Goal: Information Seeking & Learning: Check status

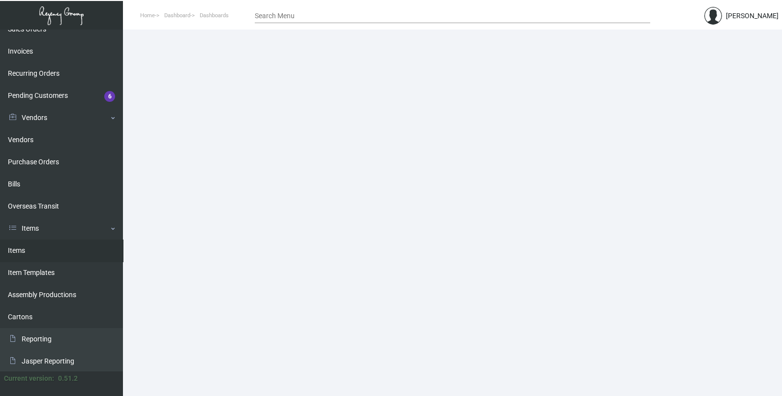
scroll to position [123, 0]
click at [44, 253] on link "Items" at bounding box center [61, 250] width 123 height 22
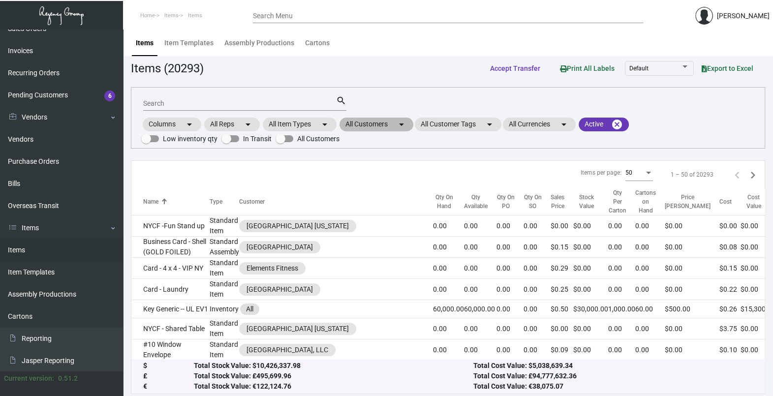
click at [396, 125] on mat-chip "All Customers arrow_drop_down" at bounding box center [377, 125] width 74 height 14
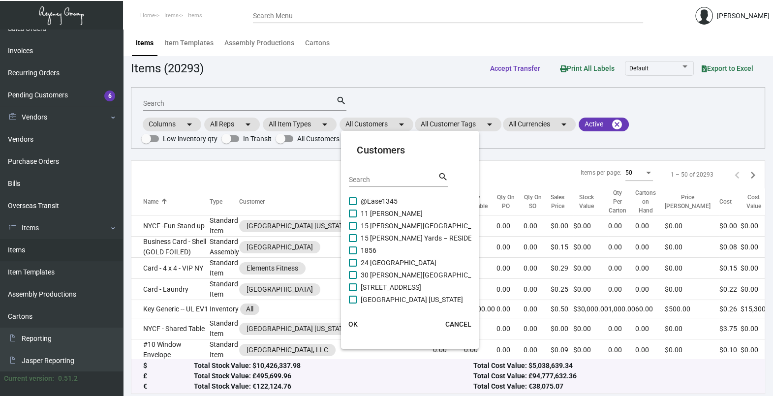
click at [394, 182] on input "Search" at bounding box center [393, 180] width 89 height 8
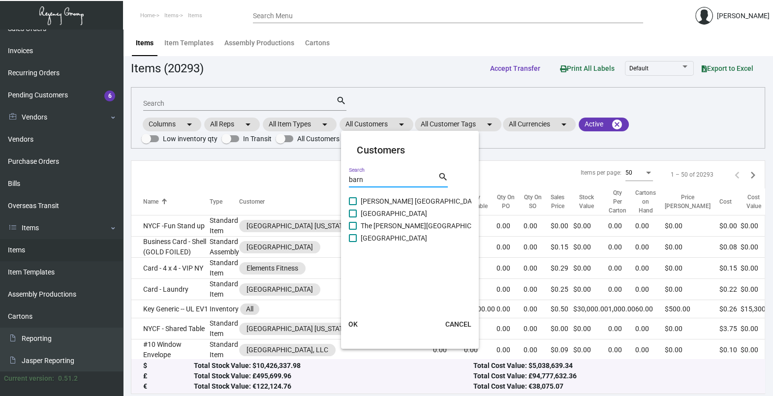
type input "barn"
click at [386, 197] on span "[PERSON_NAME] [GEOGRAPHIC_DATA]" at bounding box center [421, 201] width 121 height 12
click at [353, 205] on input "[PERSON_NAME] [GEOGRAPHIC_DATA]" at bounding box center [352, 205] width 0 height 0
checkbox input "true"
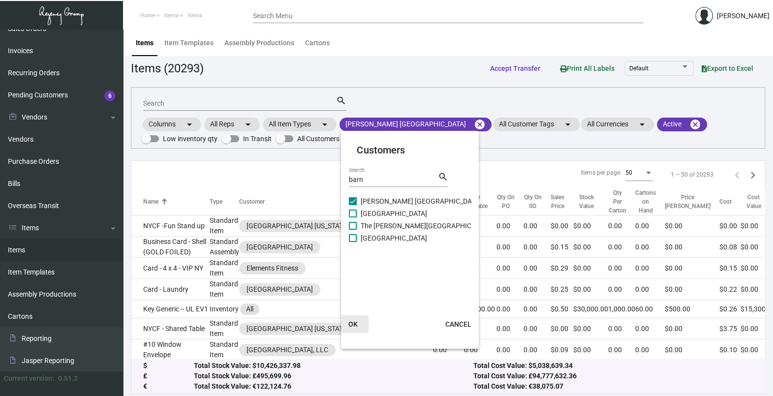
click at [354, 325] on span "OK" at bounding box center [352, 324] width 9 height 8
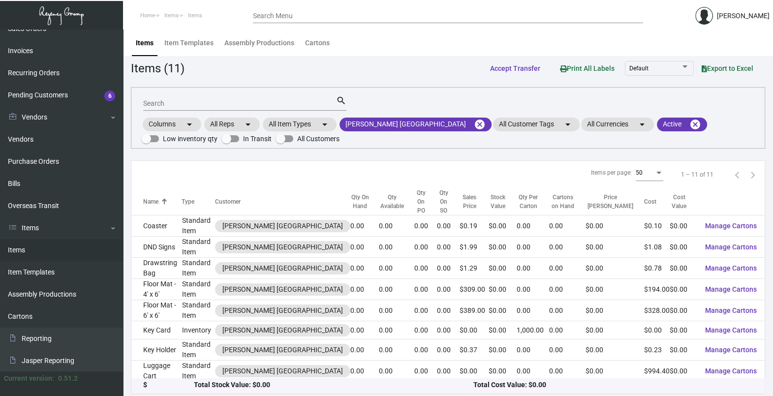
click at [211, 103] on input "Search" at bounding box center [239, 104] width 193 height 8
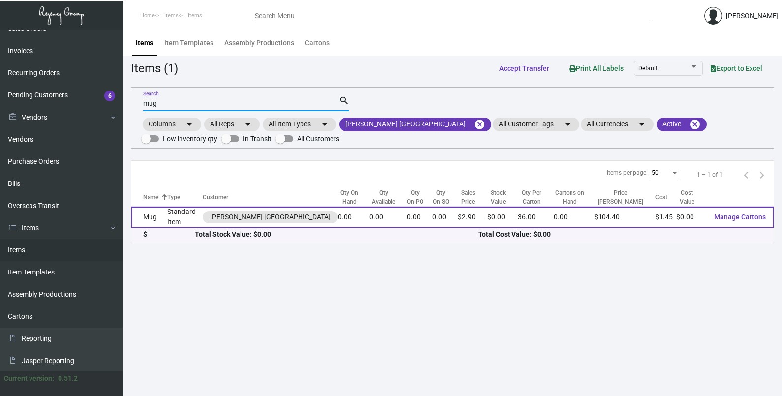
type input "mug"
click at [370, 212] on td "0.00" at bounding box center [388, 217] width 37 height 21
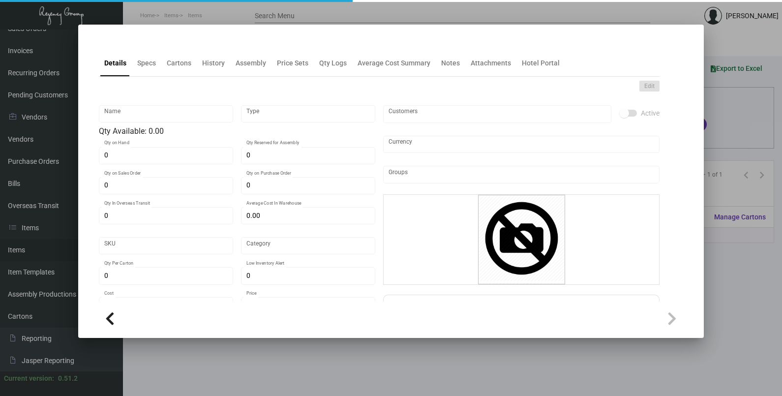
type input "Mug"
type input "Standard Item"
type input "$ 0.00"
type input "Standard"
type input "36"
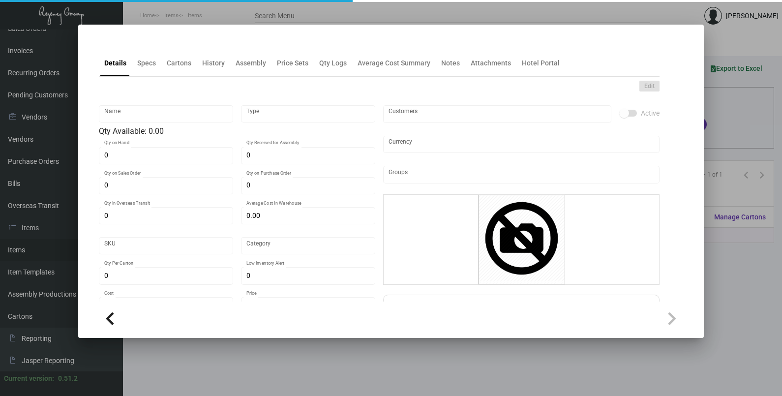
type input "$ 1.452"
type input "$ 2.90"
checkbox input "true"
type input "United States Dollar $"
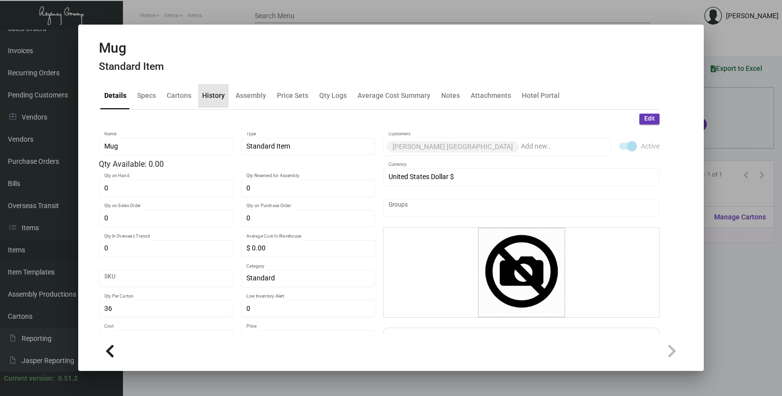
click at [224, 93] on div "History" at bounding box center [213, 96] width 31 height 24
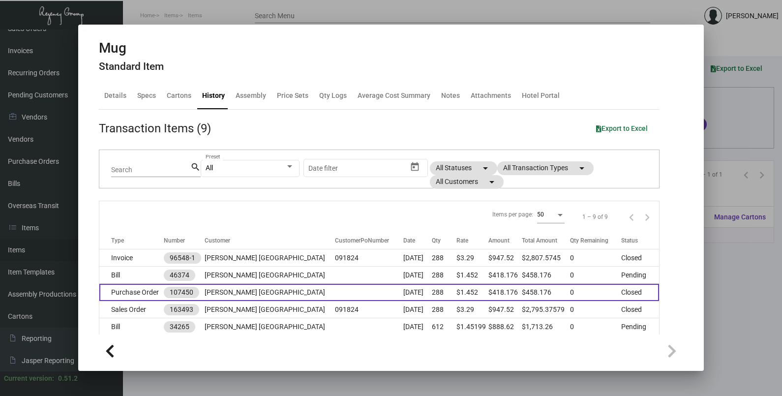
click at [335, 292] on td at bounding box center [369, 292] width 68 height 17
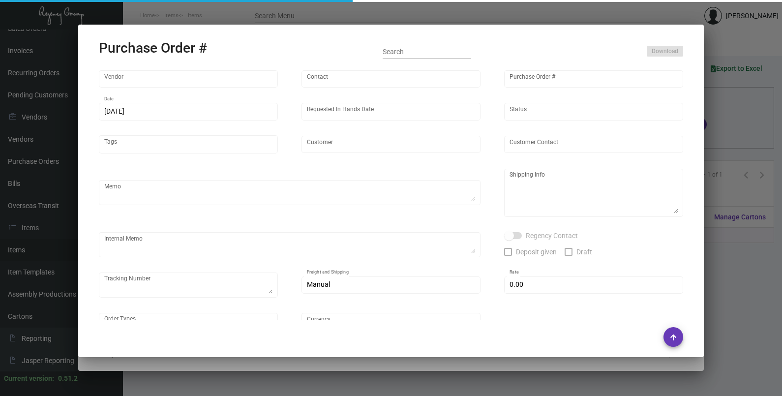
type input "BIC Graphics (Koozie)"
type input "Order Entry"
type input "107450"
type input "[DATE]"
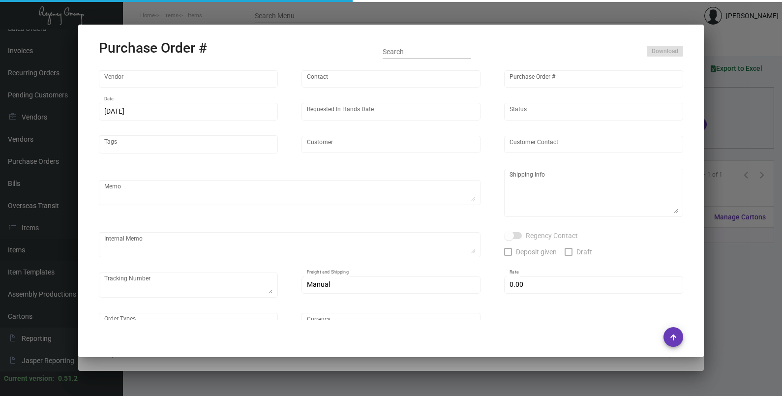
type input "[PERSON_NAME] [GEOGRAPHIC_DATA]"
type input "[PERSON_NAME]"
type textarea "Repeat previous PO 97297. BLIND Ship via UPS Ground Acct# 1AY276."
type textarea "[PERSON_NAME] [GEOGRAPHIC_DATA] [STREET_ADDRESS][PERSON_NAME]"
type textarea "9.20 - AS ACH 09/20"
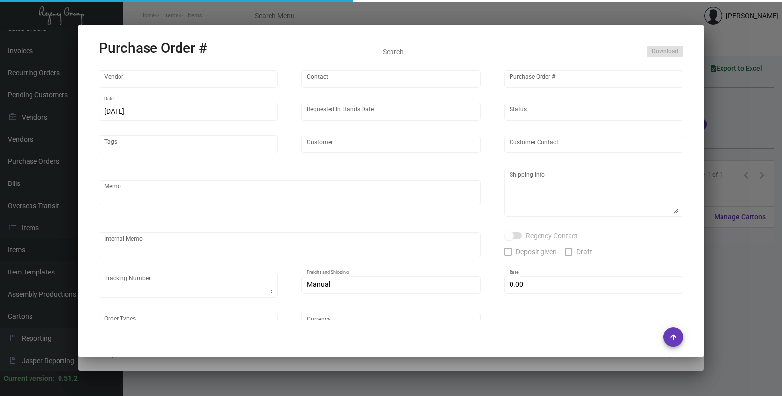
checkbox input "true"
type input "$ 0.00"
type input "United States Dollar $"
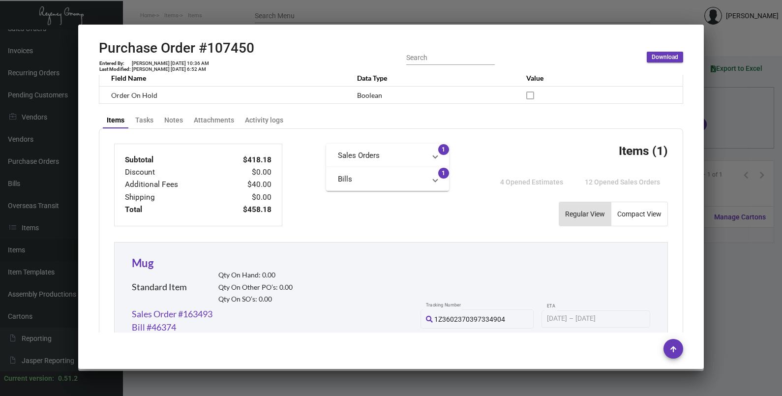
scroll to position [185, 0]
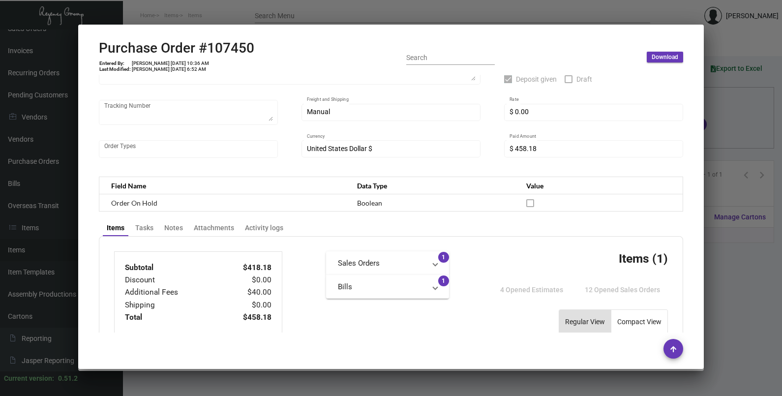
click at [741, 127] on div at bounding box center [391, 198] width 782 height 396
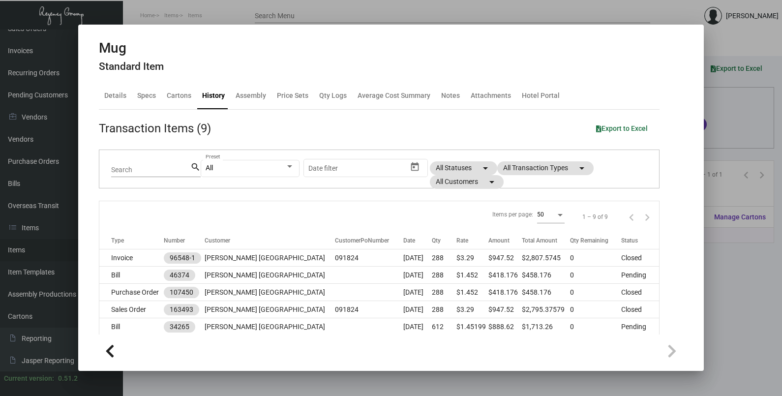
click at [738, 129] on div at bounding box center [391, 198] width 782 height 396
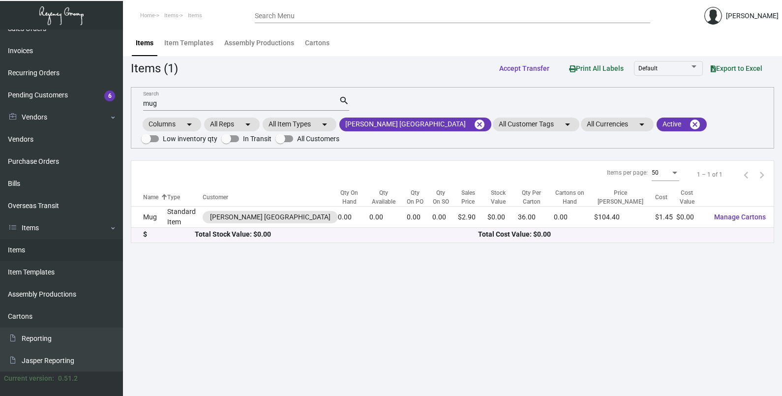
click at [167, 101] on input "mug" at bounding box center [241, 104] width 196 height 8
type input "m"
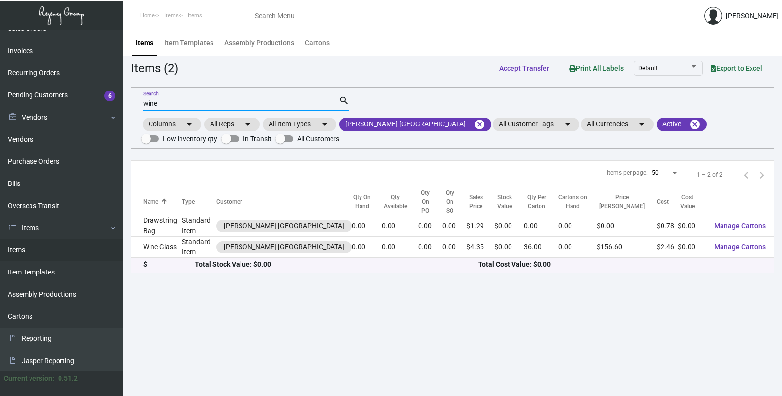
type input "wine"
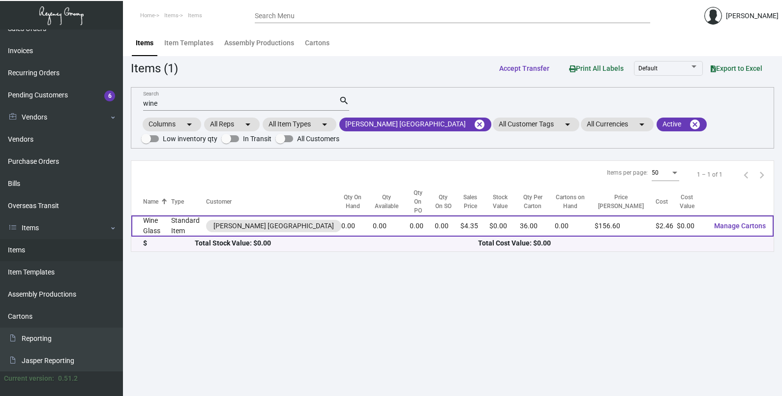
click at [164, 220] on td "Wine Glass" at bounding box center [151, 226] width 40 height 21
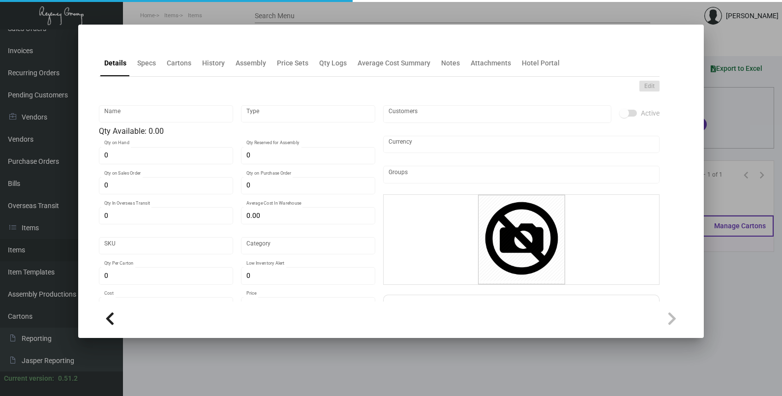
type input "Wine Glass"
type input "Standard Item"
type input "$ 0.00"
type input "Standard"
type input "36"
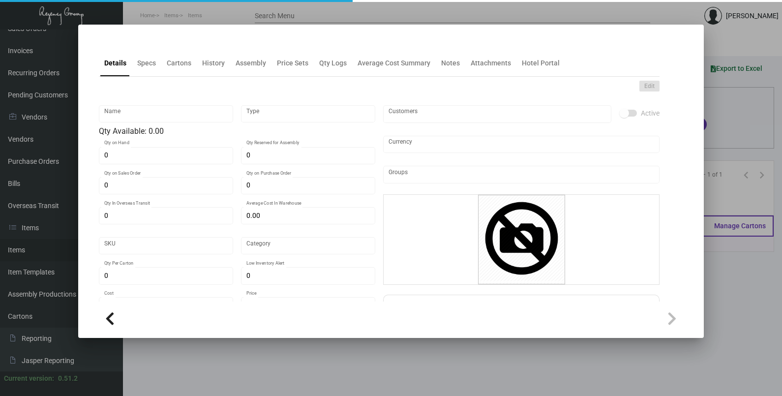
type input "$ 2.46"
type input "$ 4.35"
checkbox input "true"
type input "United States Dollar $"
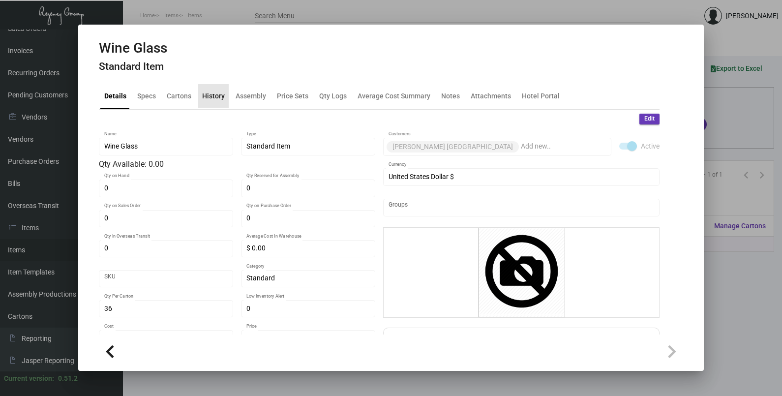
click at [217, 98] on div "History" at bounding box center [213, 96] width 23 height 10
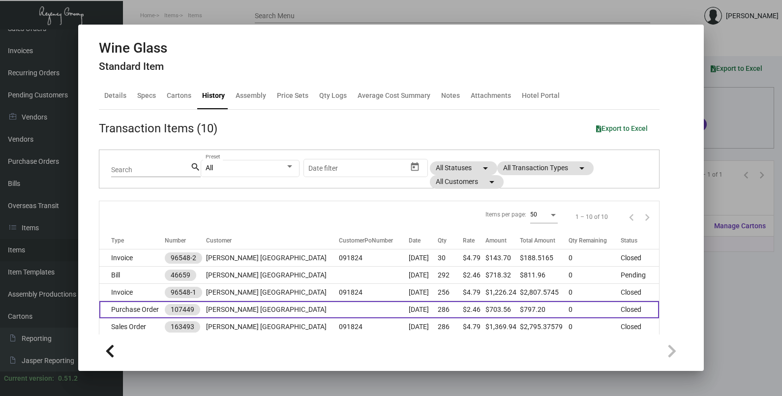
click at [263, 315] on td "[PERSON_NAME] [GEOGRAPHIC_DATA]" at bounding box center [272, 309] width 133 height 17
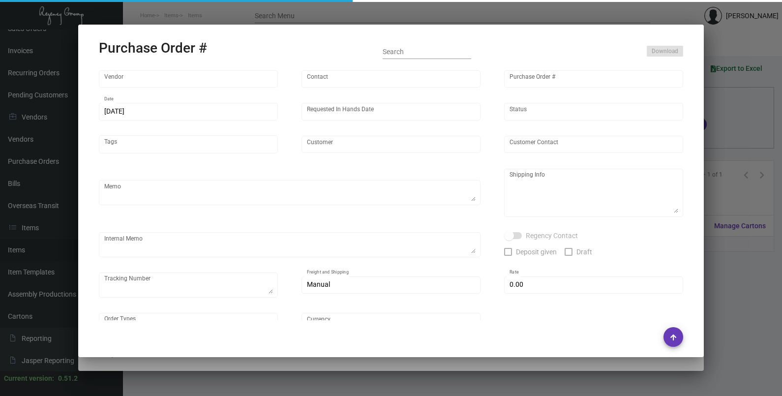
type input "Moderne Glass Company"
type input "Order Entry"
type input "107449"
type input "[DATE]"
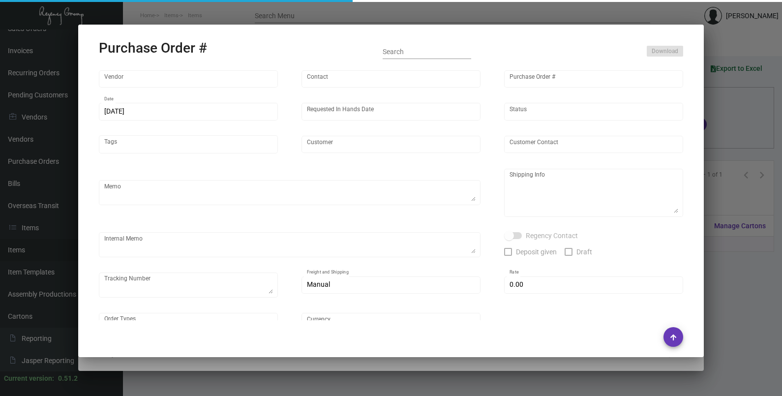
type input "[PERSON_NAME] [GEOGRAPHIC_DATA]"
type input "[PERSON_NAME]"
type textarea "Repeat Previous PO Purchase Order #97288.BLIND Ship via UPS Ground Acct# 1AY276."
type textarea "[PERSON_NAME] [GEOGRAPHIC_DATA] [STREET_ADDRESS][PERSON_NAME]"
type textarea "TSW CC [DATE] 0372- 799.28 TSW CC [DATE] 1246-12.68 10/08 - One case is damaged…"
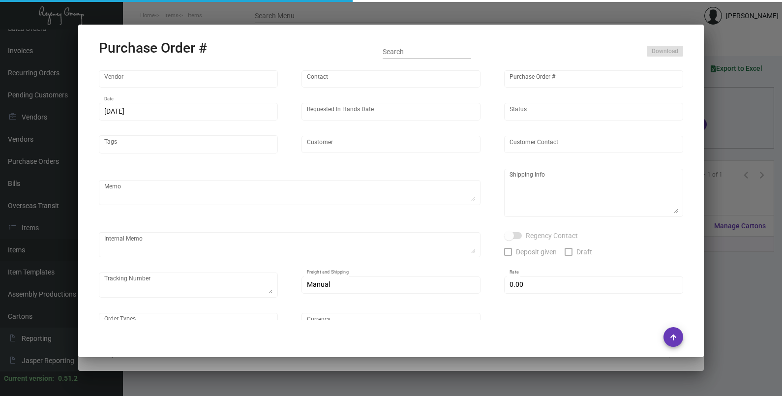
checkbox input "true"
type textarea "multiple tracking numbers, see internal memo"
type input "$ 15.00"
type input "United States Dollar $"
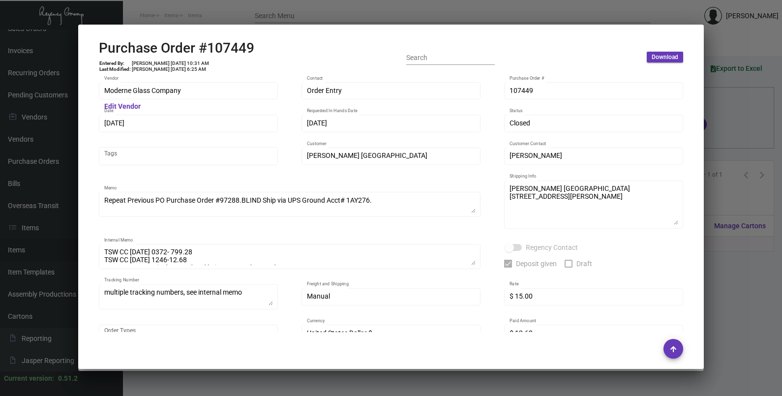
click at [721, 118] on div at bounding box center [391, 198] width 782 height 396
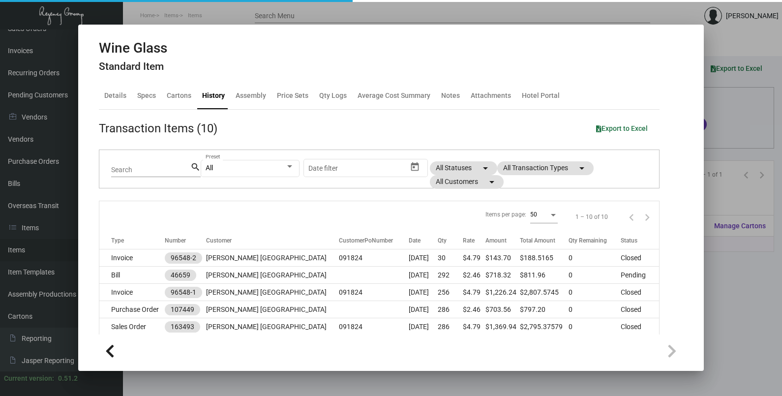
click at [721, 118] on div at bounding box center [391, 198] width 782 height 396
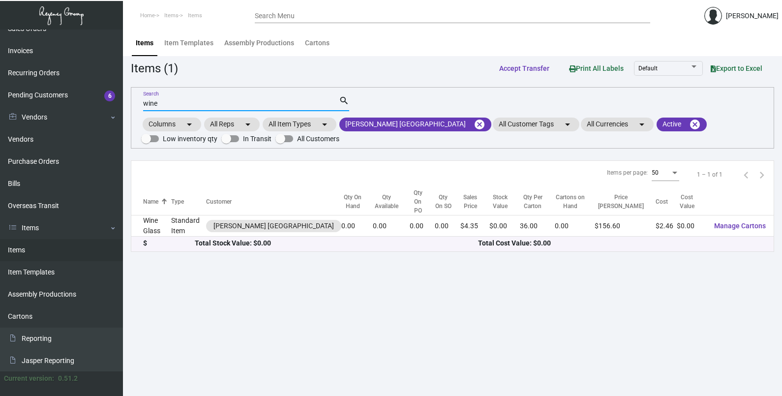
click at [180, 102] on input "wine" at bounding box center [241, 104] width 196 height 8
type input "w"
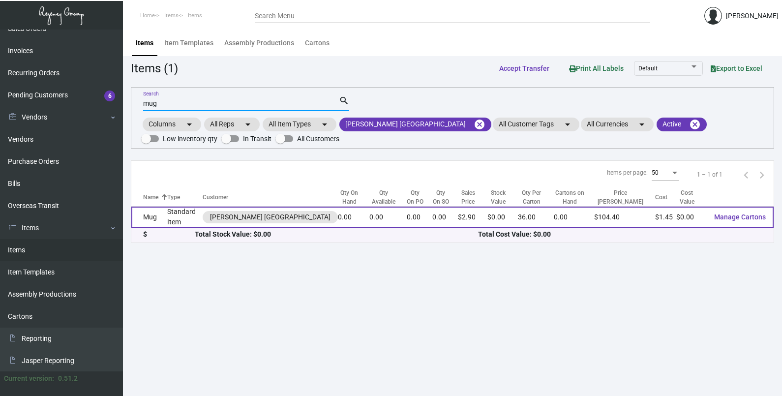
type input "mug"
click at [370, 223] on td "0.00" at bounding box center [388, 217] width 37 height 21
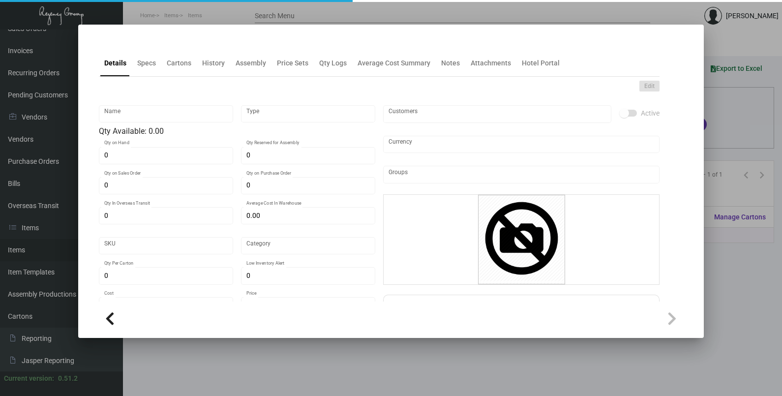
type input "Mug"
type input "Standard Item"
type input "$ 0.00"
type input "Standard"
type input "36"
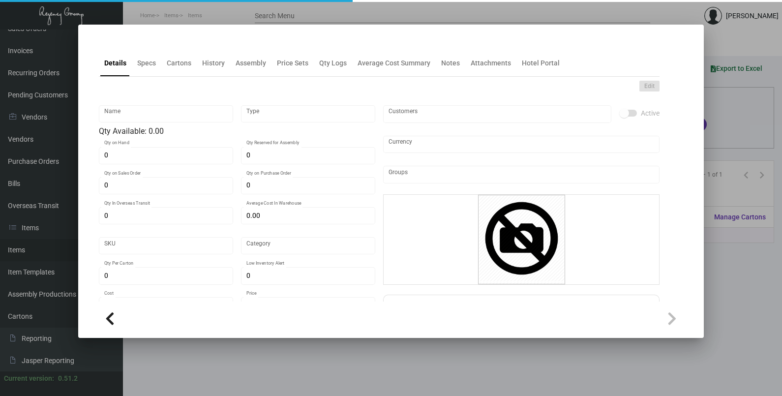
type input "$ 1.452"
type input "$ 2.90"
checkbox input "true"
type input "United States Dollar $"
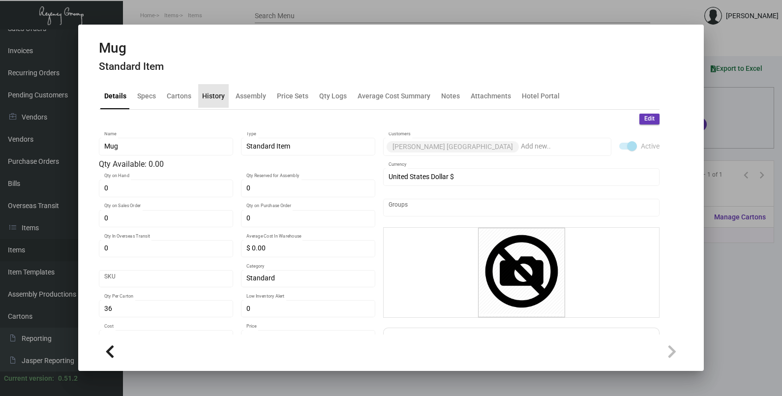
click at [223, 100] on div "History" at bounding box center [213, 96] width 23 height 10
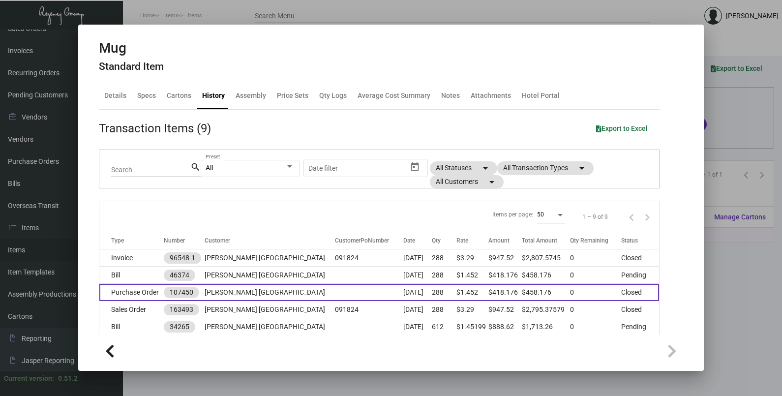
click at [335, 288] on td at bounding box center [369, 292] width 68 height 17
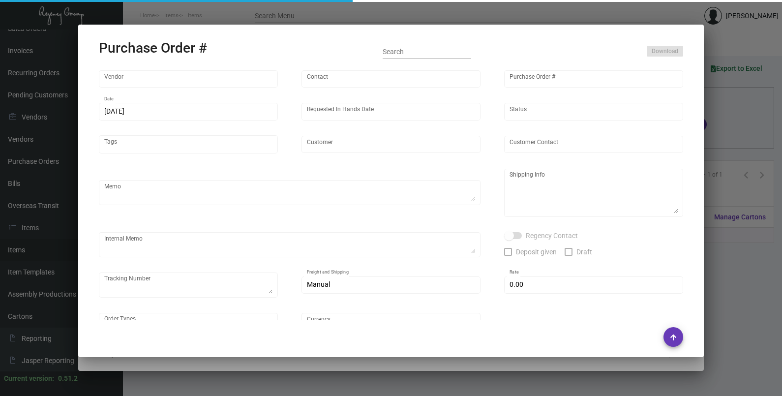
type input "BIC Graphics (Koozie)"
type input "Order Entry"
type input "107450"
type input "[DATE]"
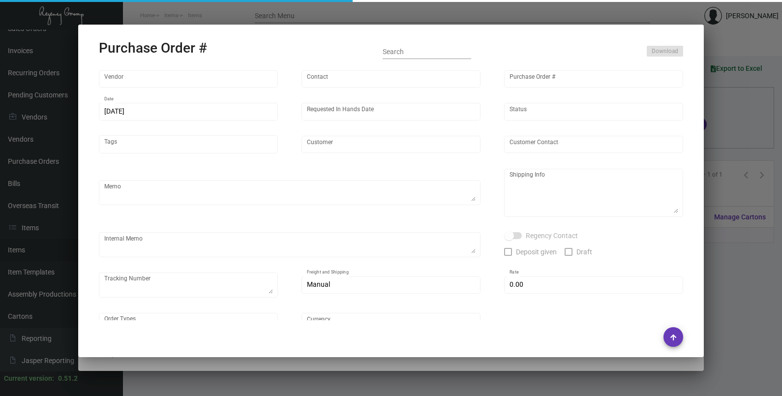
type input "[PERSON_NAME] [GEOGRAPHIC_DATA]"
type input "[PERSON_NAME]"
type textarea "Repeat previous PO 97297. BLIND Ship via UPS Ground Acct# 1AY276."
type textarea "[PERSON_NAME] [GEOGRAPHIC_DATA] [STREET_ADDRESS][PERSON_NAME]"
type textarea "9.20 - AS ACH 09/20"
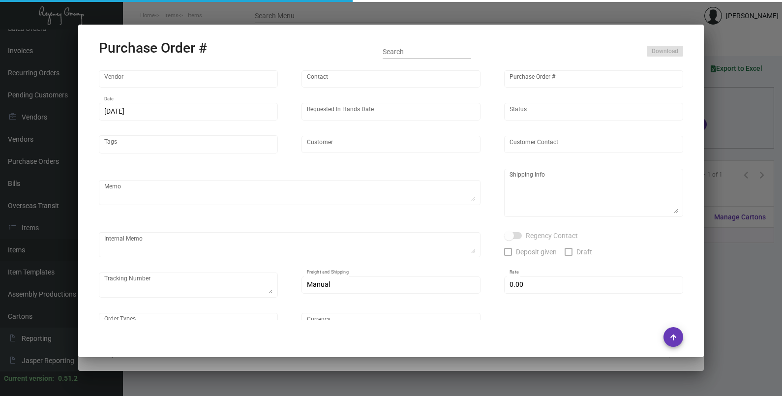
checkbox input "true"
type input "$ 0.00"
type input "United States Dollar $"
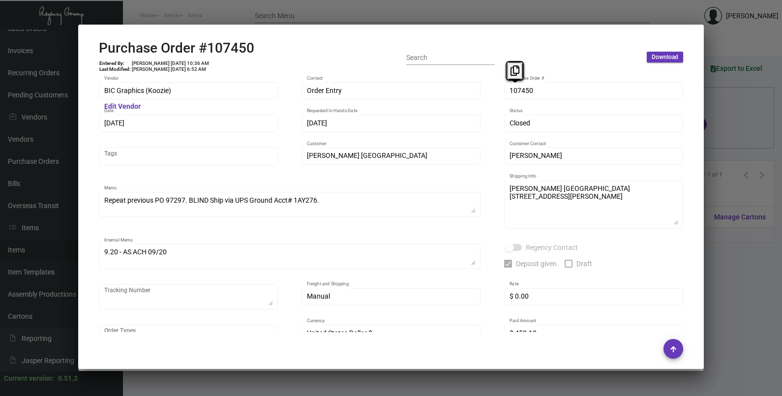
drag, startPoint x: 514, startPoint y: 93, endPoint x: 506, endPoint y: 68, distance: 26.2
click at [510, 71] on button at bounding box center [515, 71] width 16 height 18
drag, startPoint x: 130, startPoint y: 124, endPoint x: 122, endPoint y: 107, distance: 19.6
click at [122, 107] on icon at bounding box center [121, 103] width 9 height 10
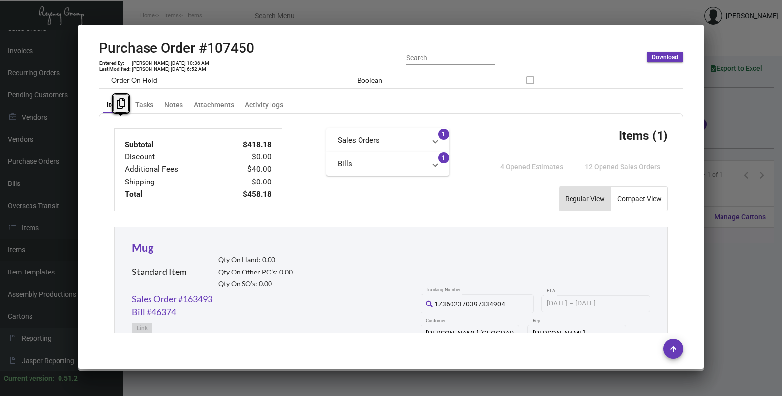
scroll to position [554, 0]
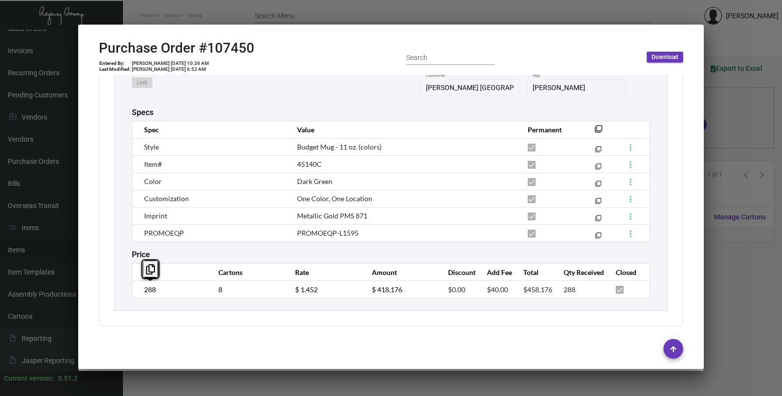
click at [140, 293] on td "288" at bounding box center [170, 289] width 77 height 17
click at [285, 293] on td "$ 1.452" at bounding box center [323, 289] width 77 height 17
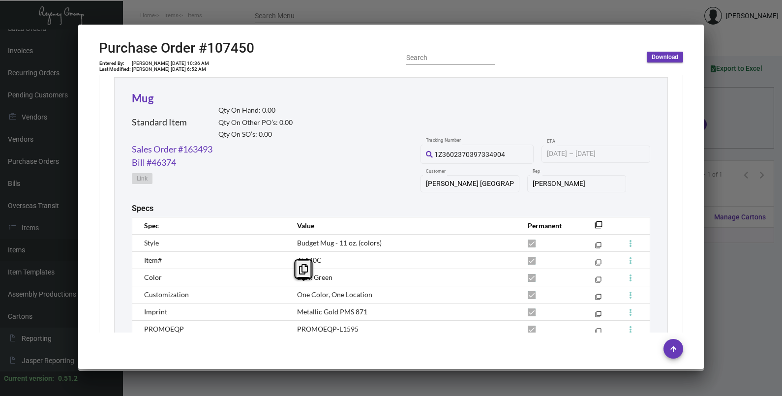
scroll to position [430, 0]
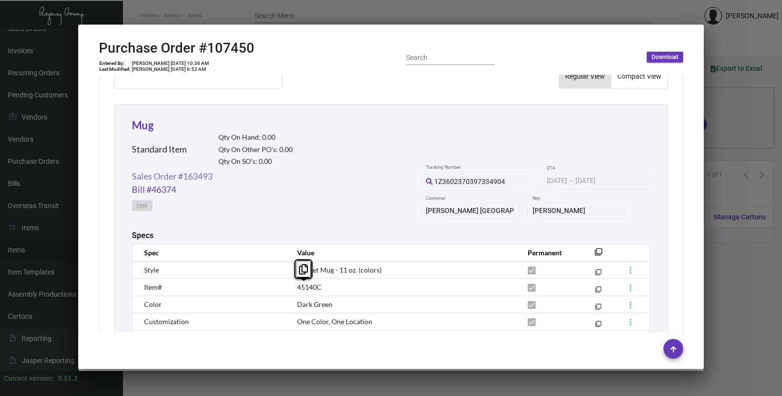
click at [196, 180] on link "Sales Order #163493" at bounding box center [172, 176] width 81 height 13
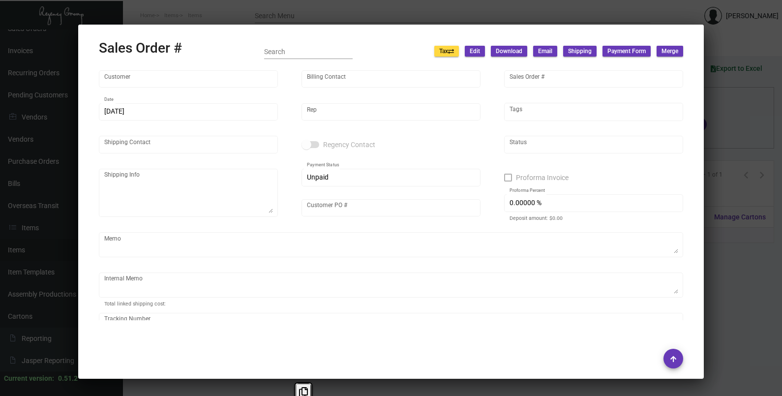
type input "[PERSON_NAME] [GEOGRAPHIC_DATA]"
type input "AP BILLING"
type input "163493"
type input "[DATE]"
type input "[PERSON_NAME]"
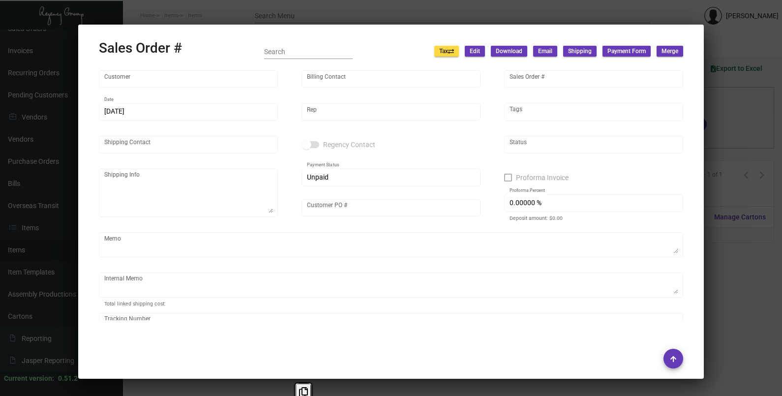
type input "[PERSON_NAME]"
type textarea "[PERSON_NAME] [GEOGRAPHIC_DATA] [STREET_ADDRESS][PERSON_NAME]"
type input "091824"
type input "United States Dollar $"
type input "$ 29.84"
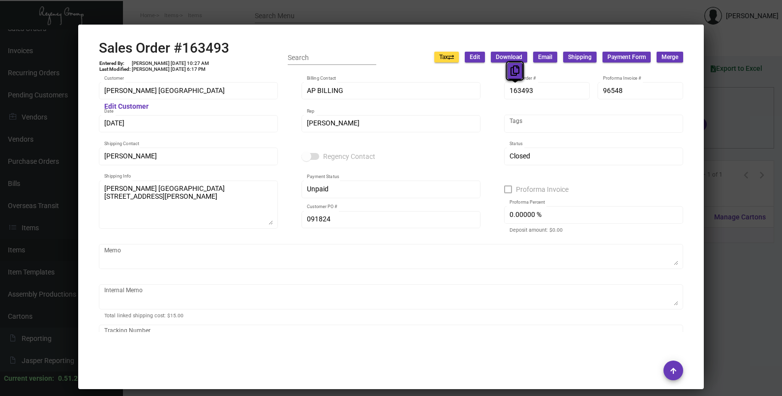
drag, startPoint x: 518, startPoint y: 93, endPoint x: 510, endPoint y: 70, distance: 24.3
click at [511, 70] on icon at bounding box center [515, 70] width 9 height 10
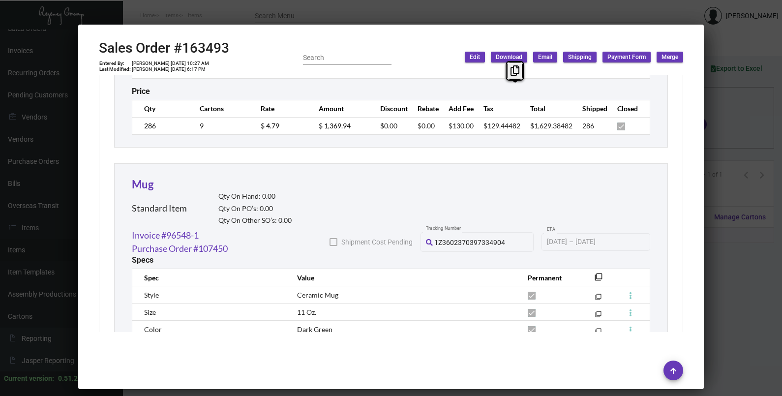
scroll to position [861, 0]
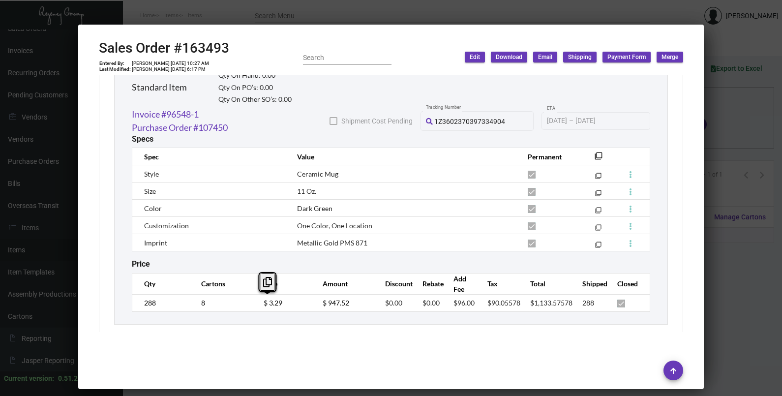
click at [731, 181] on div at bounding box center [391, 198] width 782 height 396
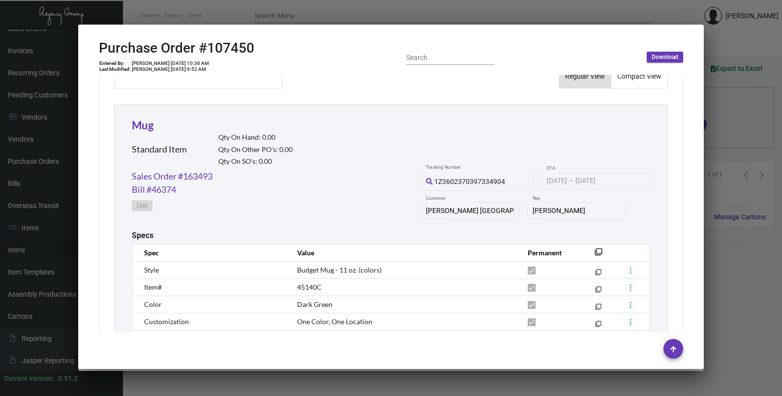
click at [731, 181] on div at bounding box center [391, 198] width 782 height 396
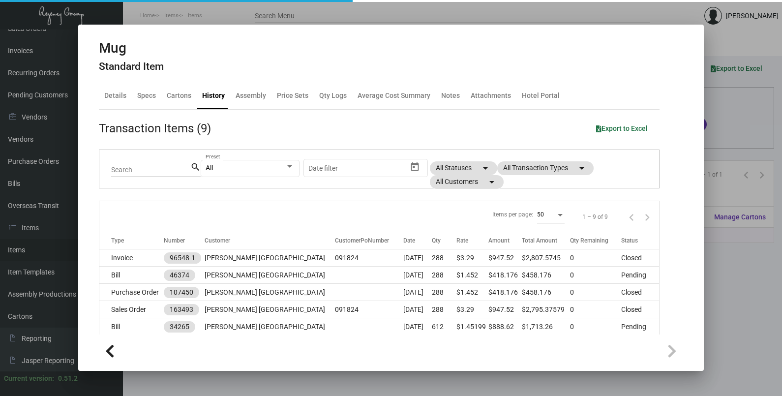
click at [731, 181] on div at bounding box center [391, 198] width 782 height 396
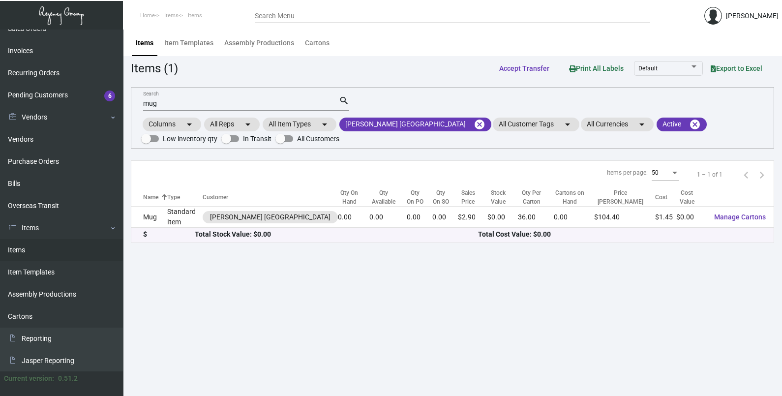
click at [190, 103] on input "mug" at bounding box center [241, 104] width 196 height 8
type input "m"
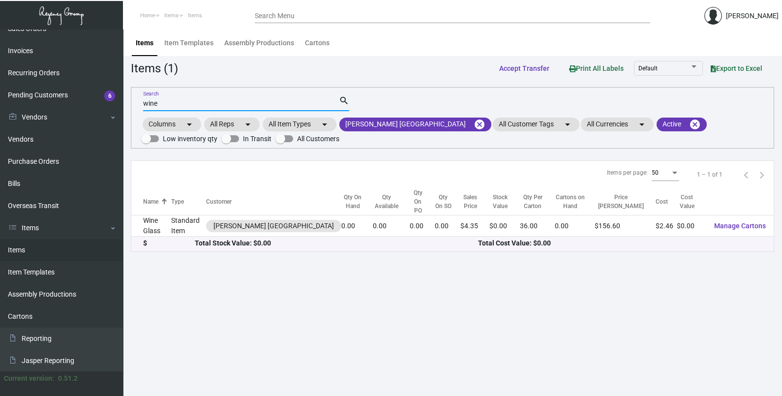
type input "wine"
click at [153, 237] on div "$ Total Stock Value: $0.00 Total Cost Value: $0.00" at bounding box center [452, 244] width 643 height 15
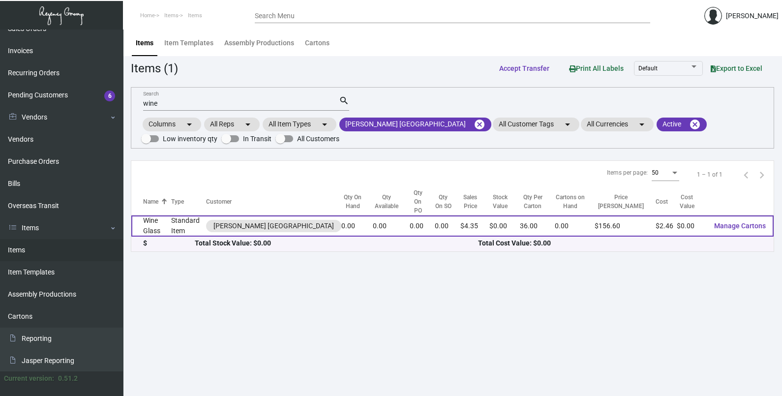
click at [157, 216] on td "Wine Glass" at bounding box center [151, 226] width 40 height 21
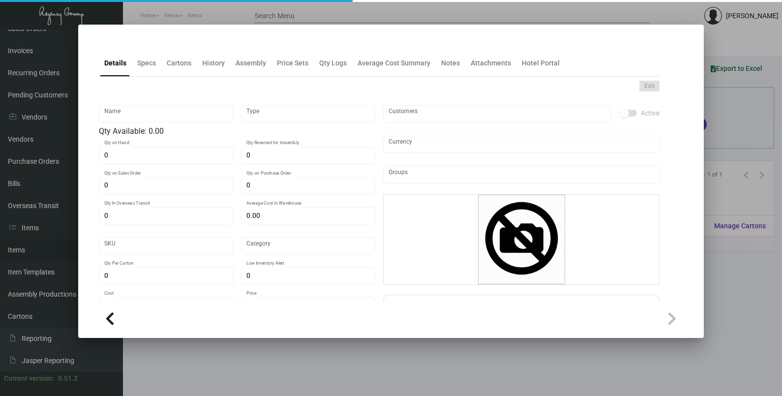
type input "Wine Glass"
type input "Standard Item"
type input "$ 0.00"
type input "Standard"
type input "36"
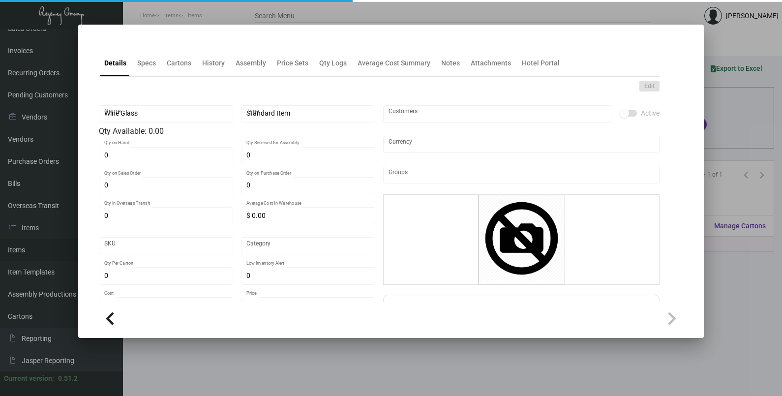
type input "$ 2.46"
type input "$ 4.35"
checkbox input "true"
type input "United States Dollar $"
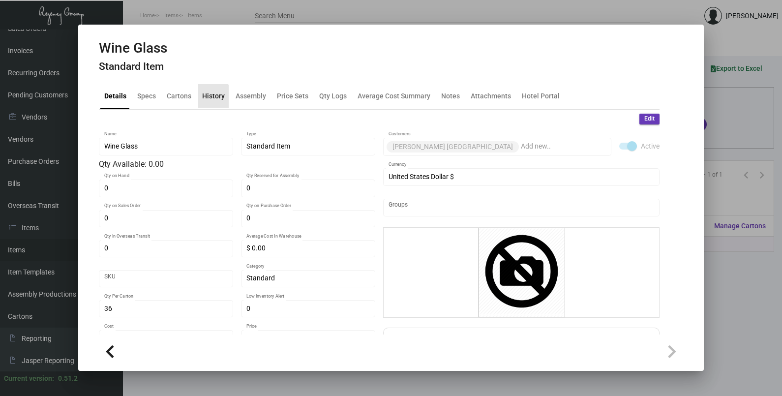
click at [212, 97] on div "History" at bounding box center [213, 96] width 23 height 10
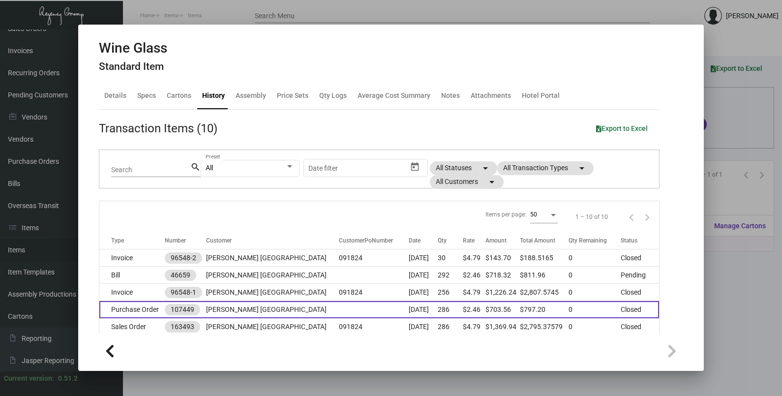
click at [339, 301] on td at bounding box center [373, 309] width 69 height 17
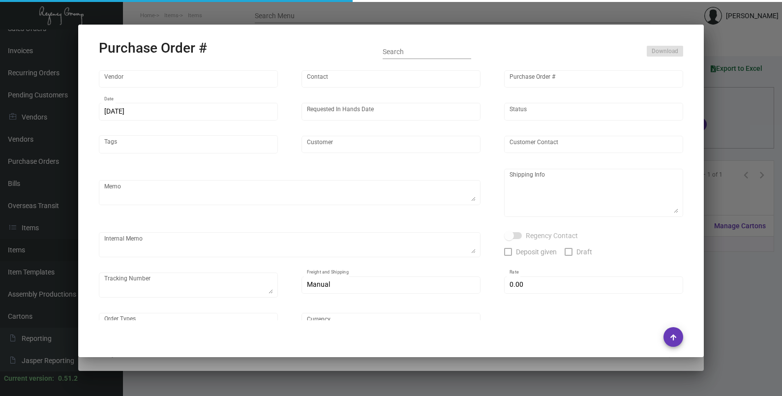
type input "Moderne Glass Company"
type input "Order Entry"
type input "107449"
type input "[DATE]"
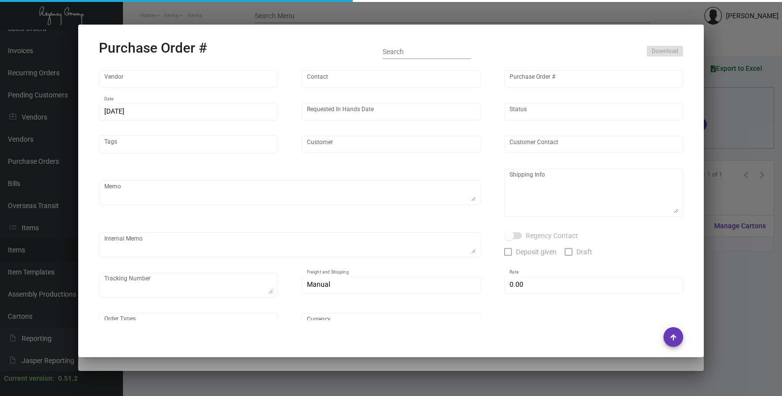
type input "[PERSON_NAME] [GEOGRAPHIC_DATA]"
type input "[PERSON_NAME]"
type textarea "Repeat Previous PO Purchase Order #97288.BLIND Ship via UPS Ground Acct# 1AY276."
type textarea "[PERSON_NAME] [GEOGRAPHIC_DATA] [STREET_ADDRESS][PERSON_NAME]"
type textarea "TSW CC [DATE] 0372- 799.28 TSW CC [DATE] 1246-12.68 10/08 - One case is damaged…"
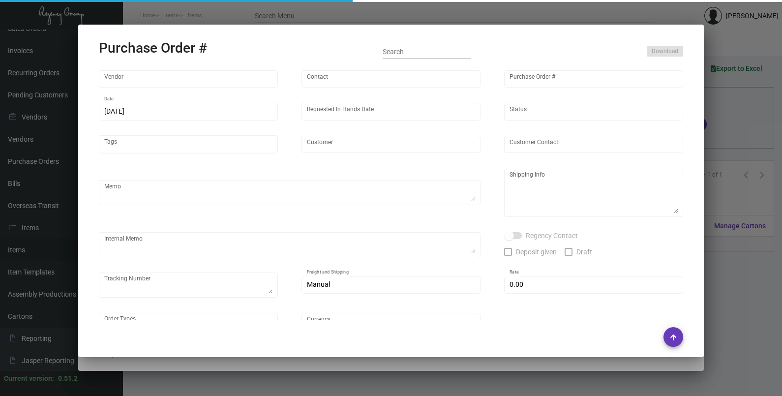
checkbox input "true"
type textarea "multiple tracking numbers, see internal memo"
type input "$ 15.00"
type input "United States Dollar $"
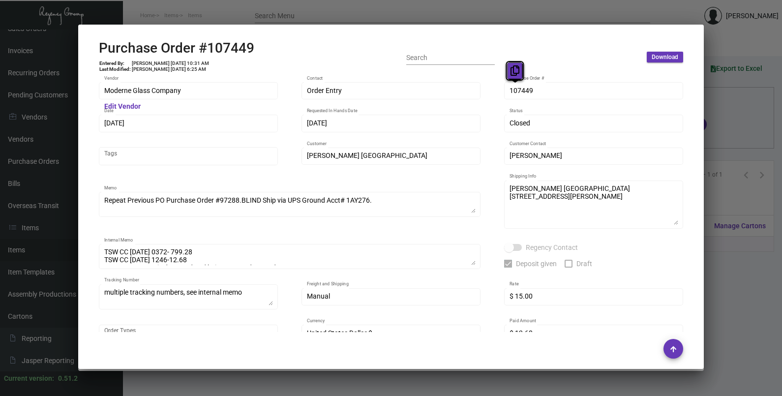
drag, startPoint x: 524, startPoint y: 91, endPoint x: 516, endPoint y: 74, distance: 18.0
click at [516, 74] on icon at bounding box center [515, 70] width 9 height 10
drag, startPoint x: 109, startPoint y: 121, endPoint x: 116, endPoint y: 106, distance: 16.3
click at [117, 106] on icon at bounding box center [121, 103] width 9 height 10
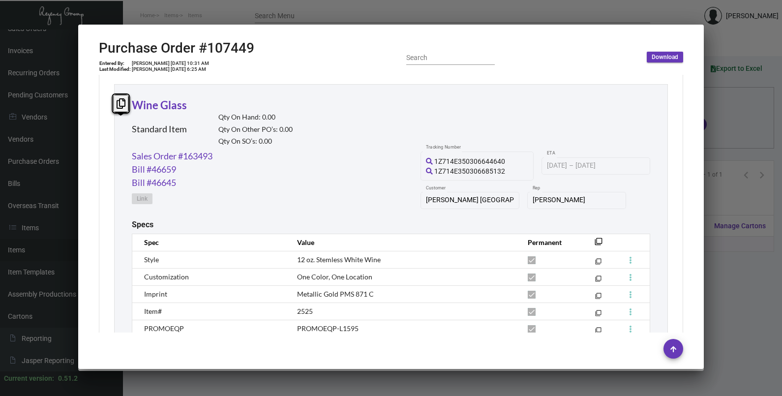
scroll to position [546, 0]
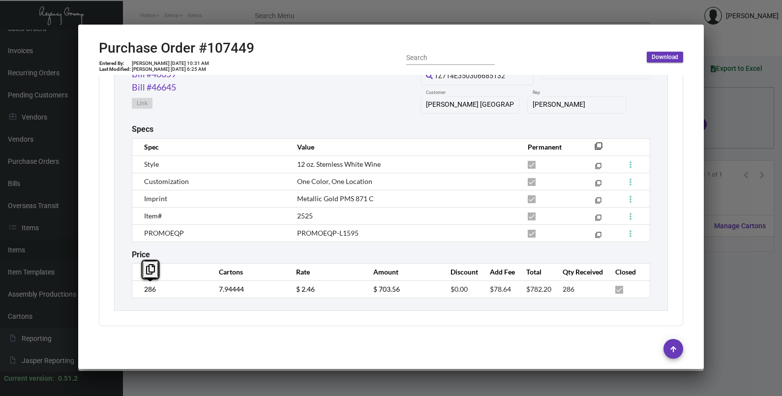
click at [140, 290] on td "286" at bounding box center [170, 288] width 77 height 17
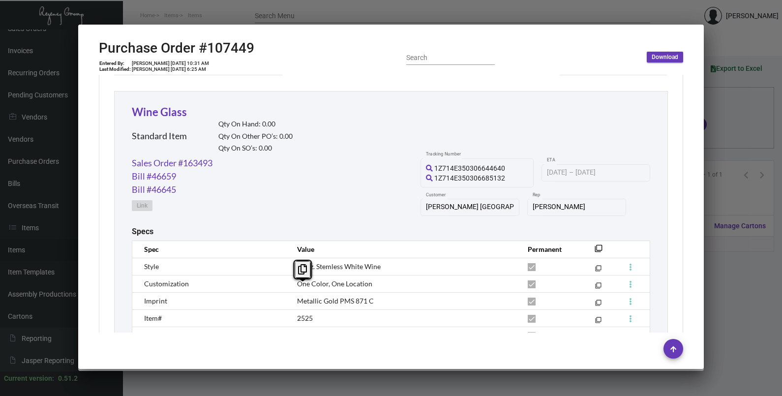
scroll to position [361, 0]
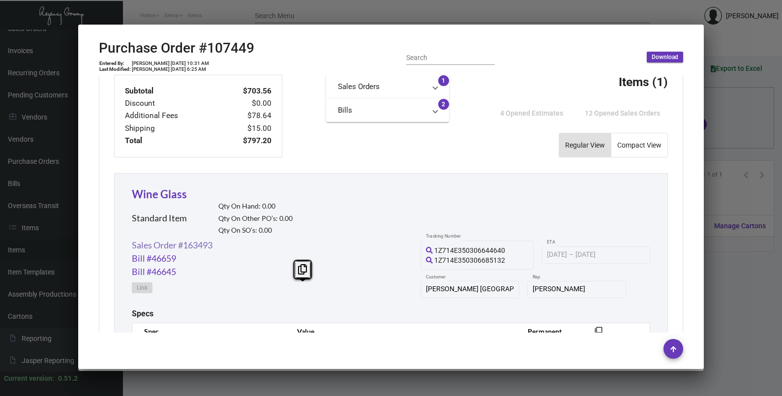
click at [189, 245] on link "Sales Order #163493" at bounding box center [172, 245] width 81 height 13
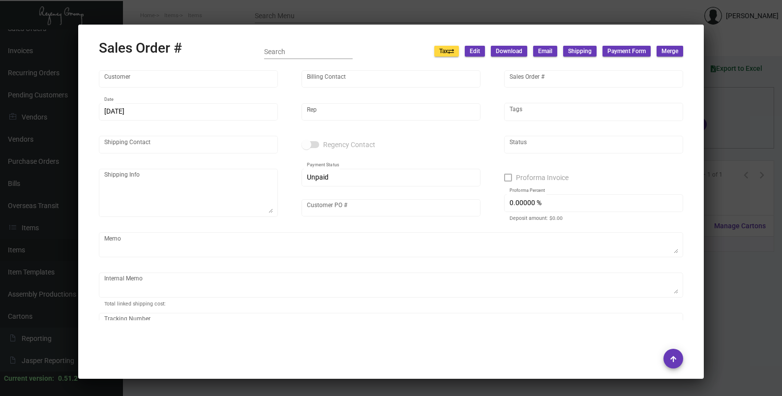
type input "[PERSON_NAME] [GEOGRAPHIC_DATA]"
type input "AP BILLING"
type input "163493"
type input "[DATE]"
type input "[PERSON_NAME]"
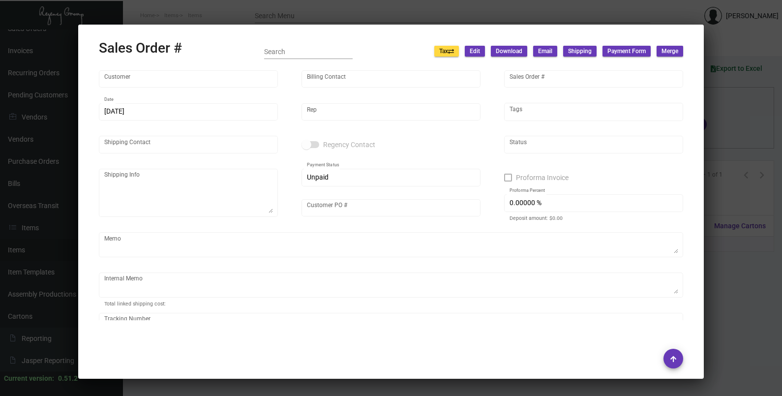
type input "[PERSON_NAME]"
type textarea "[PERSON_NAME] [GEOGRAPHIC_DATA] [STREET_ADDRESS][PERSON_NAME]"
type input "091824"
type input "United States Dollar $"
type input "$ 29.84"
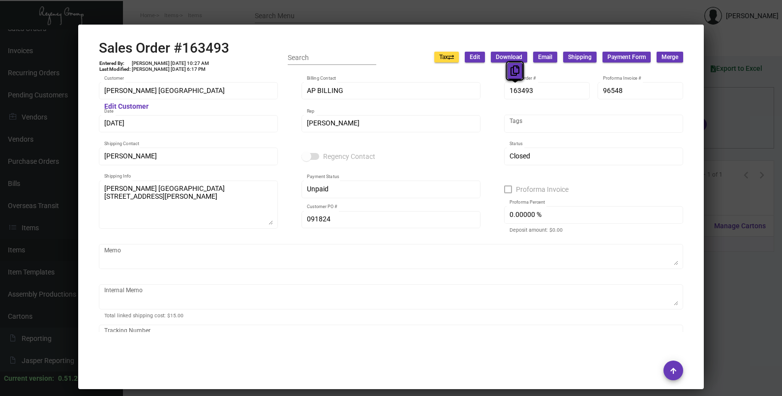
drag, startPoint x: 515, startPoint y: 87, endPoint x: 515, endPoint y: 76, distance: 10.3
click at [515, 76] on icon at bounding box center [515, 70] width 9 height 10
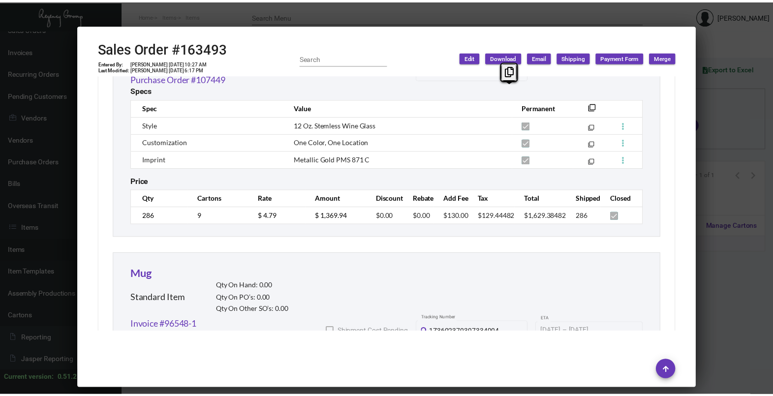
scroll to position [627, 0]
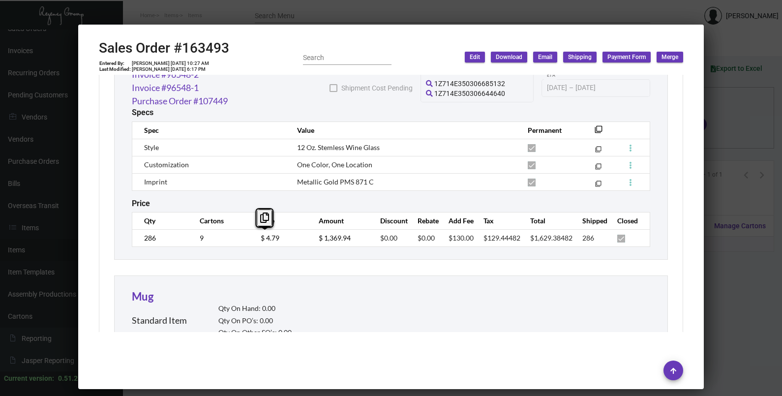
click at [244, 242] on tr "286 9 $ 4.79 $ 1,369.94 $0.00 $0.00 $130.00 $129.44482 $1,629.38482 286" at bounding box center [391, 237] width 518 height 17
click at [769, 133] on div at bounding box center [391, 198] width 782 height 396
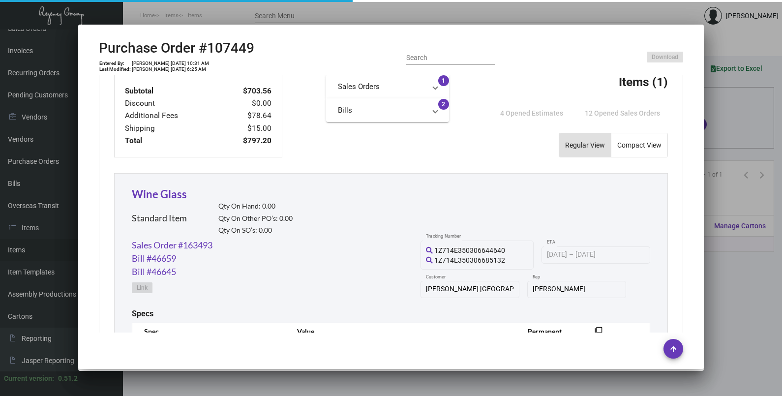
click at [769, 133] on div at bounding box center [391, 198] width 782 height 396
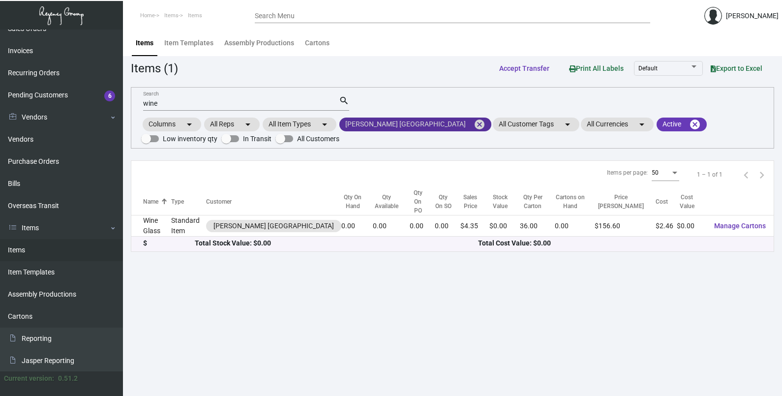
click at [474, 125] on mat-icon "cancel" at bounding box center [480, 125] width 12 height 12
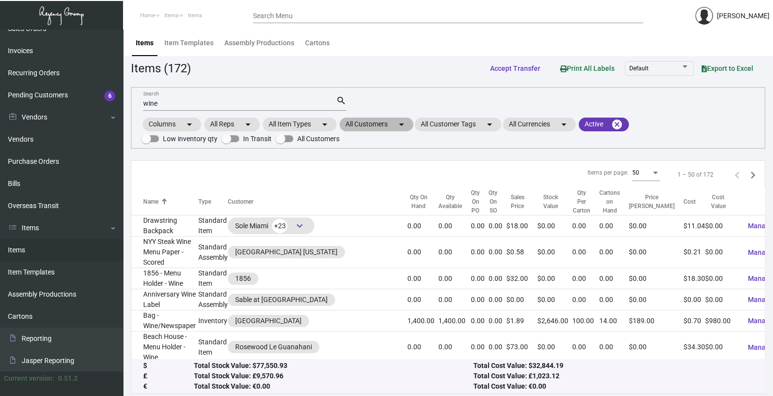
click at [407, 120] on mat-icon "arrow_drop_down" at bounding box center [402, 125] width 12 height 12
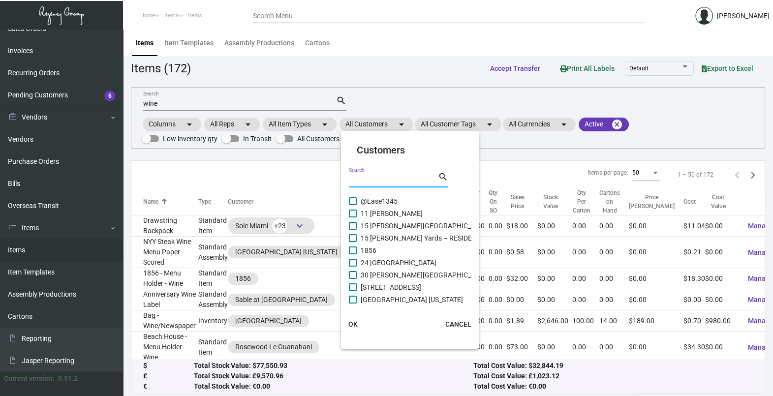
click at [394, 177] on input "Search" at bounding box center [393, 180] width 89 height 8
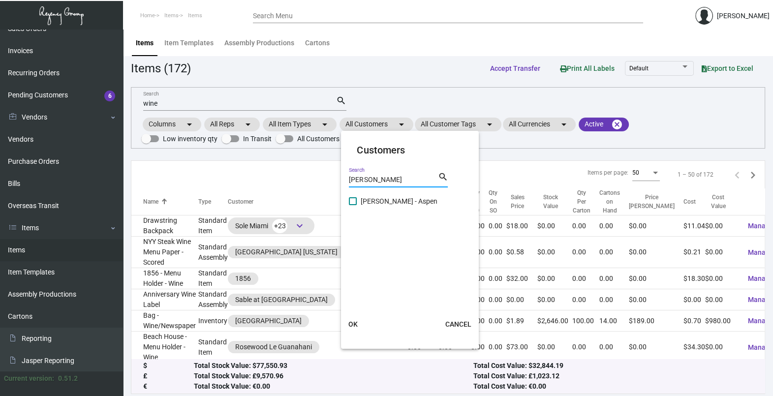
type input "[PERSON_NAME]"
click at [366, 204] on span "[PERSON_NAME] - Aspen" at bounding box center [399, 201] width 77 height 12
click at [353, 205] on input "[PERSON_NAME] - Aspen" at bounding box center [352, 205] width 0 height 0
checkbox input "true"
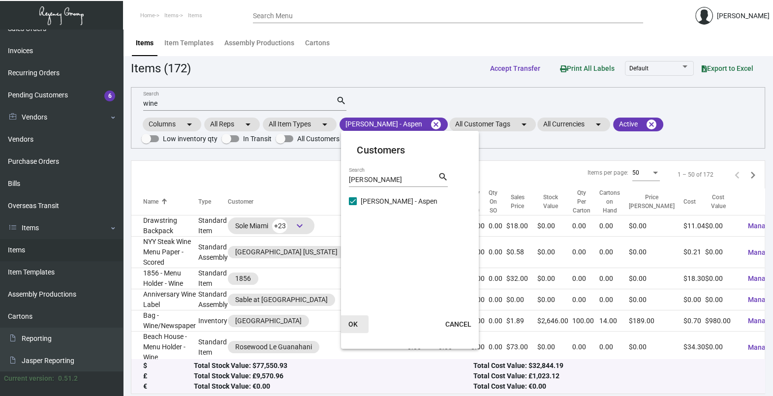
click at [353, 325] on span "OK" at bounding box center [352, 324] width 9 height 8
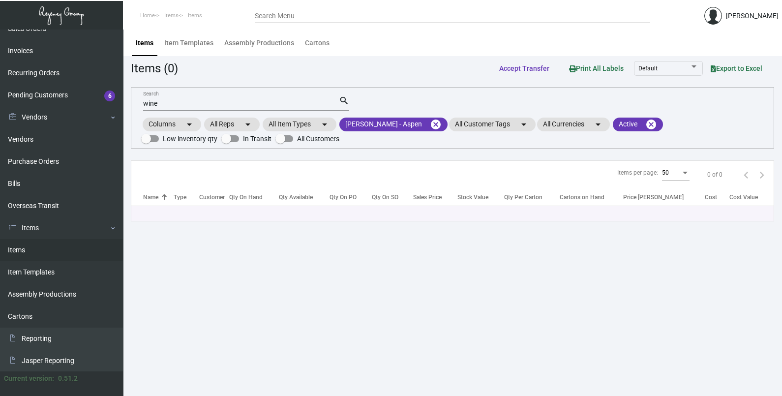
click at [178, 109] on div "wine Search" at bounding box center [241, 102] width 196 height 15
type input "w"
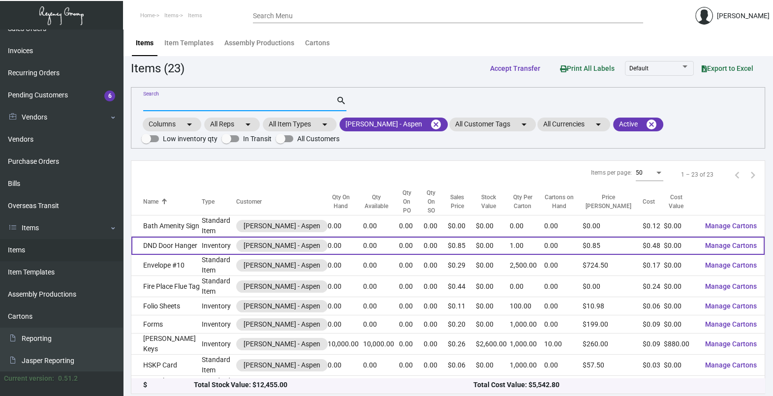
click at [204, 237] on td "Inventory" at bounding box center [219, 246] width 34 height 18
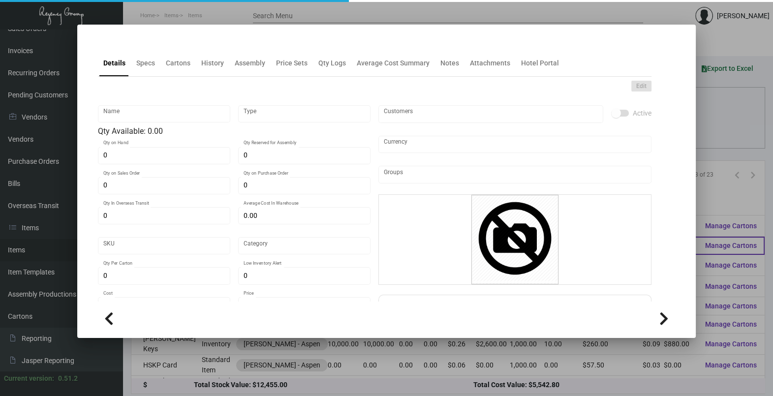
type input "DND Door Hanger"
type input "Inventory"
type input "$ 0.00"
type input "1292"
type input "Standard"
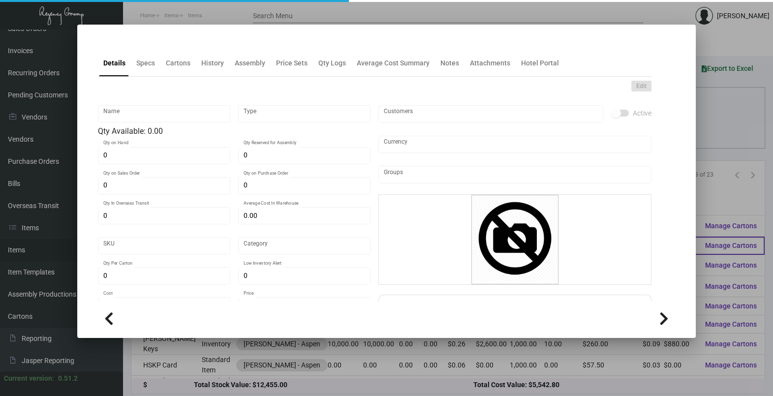
type input "1"
type input "-1"
type input "$ 0.476"
type input "$ 0.849"
type textarea "Service/Privacy Door Tag: 3 5/8” x 5 5/8” Service/Privacy Door Tag Size 3.5x5.5…"
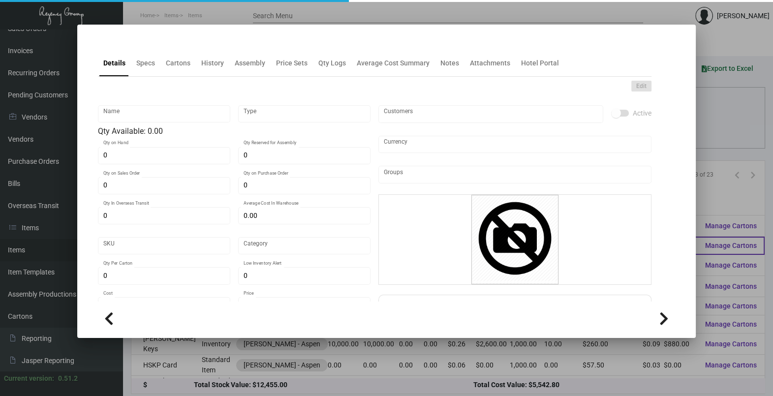
type textarea "Service/Privacy Door Tag: 3 5/8” x 5 5/8” Service/Privacy Door Tag Size 3.5x5.5…"
checkbox input "true"
type input "United States Dollar $"
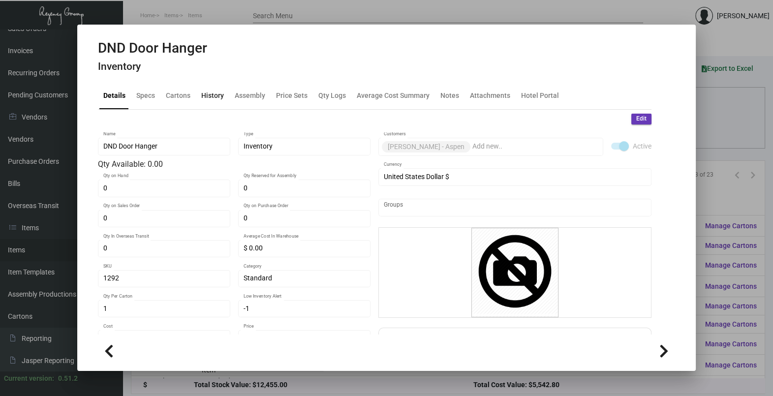
click at [214, 93] on div "History" at bounding box center [212, 96] width 23 height 10
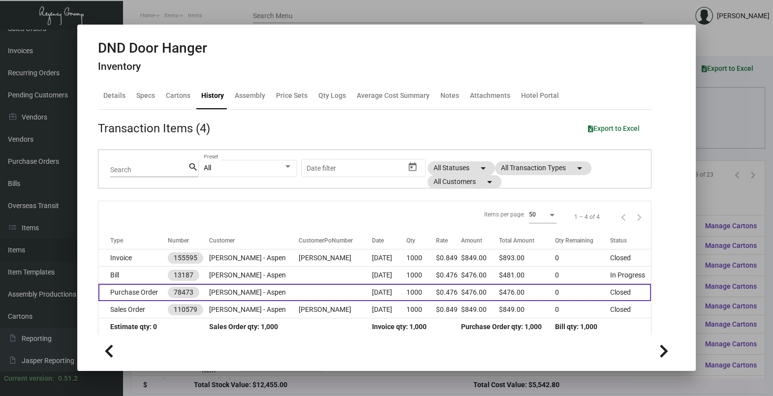
click at [299, 292] on td at bounding box center [335, 292] width 73 height 17
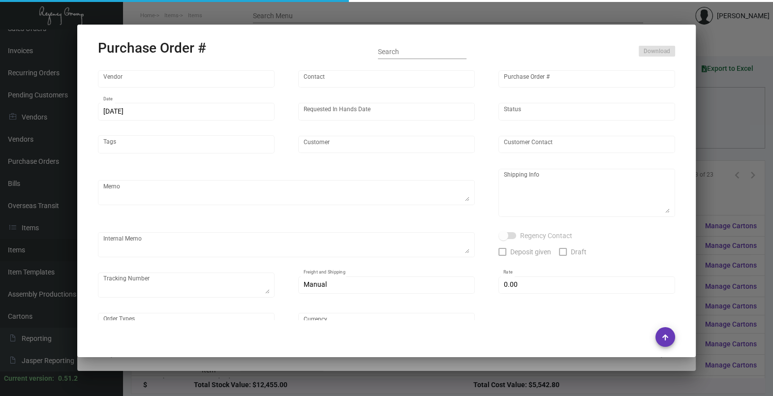
type input "Team Concept"
type input "[PERSON_NAME]"
type input "78473"
type input "[DATE]"
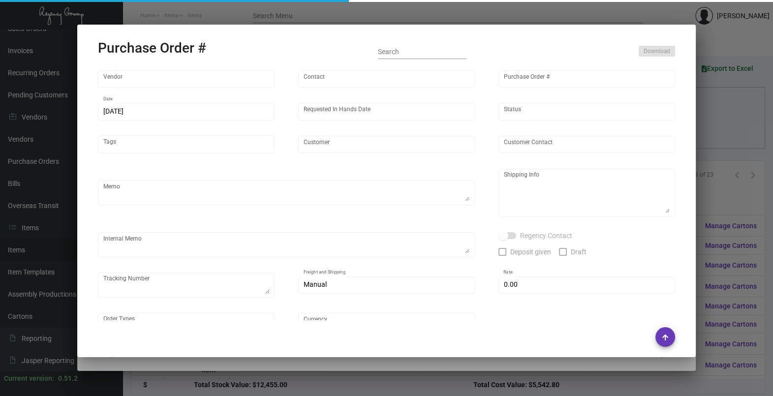
type input "[PERSON_NAME] - Aspen"
type input "[PERSON_NAME]"
type textarea "[PERSON_NAME] - Aspen [PERSON_NAME] [STREET_ADDRESS]"
type input "$ 0.00"
type input "United States Dollar $"
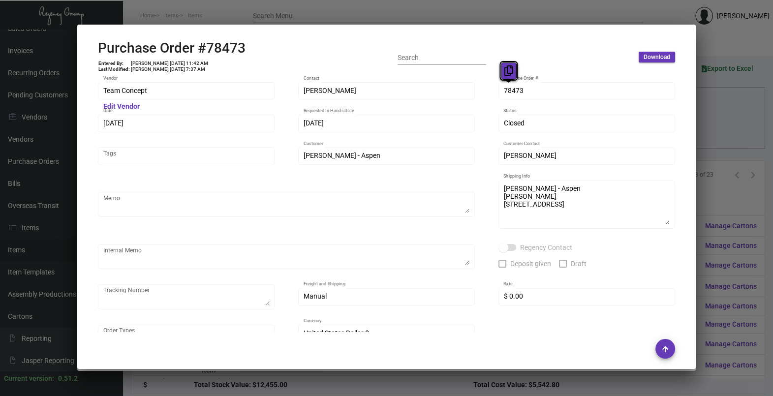
drag, startPoint x: 517, startPoint y: 89, endPoint x: 507, endPoint y: 69, distance: 22.2
click at [507, 77] on button at bounding box center [508, 71] width 16 height 18
drag, startPoint x: 110, startPoint y: 124, endPoint x: 111, endPoint y: 104, distance: 20.2
click at [111, 104] on button at bounding box center [116, 103] width 16 height 18
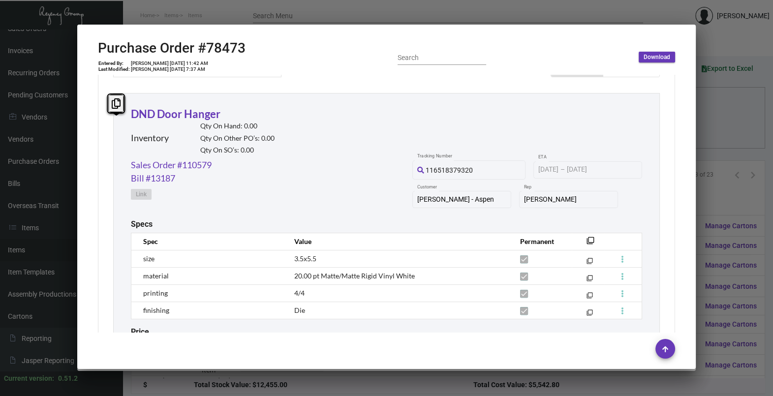
scroll to position [519, 0]
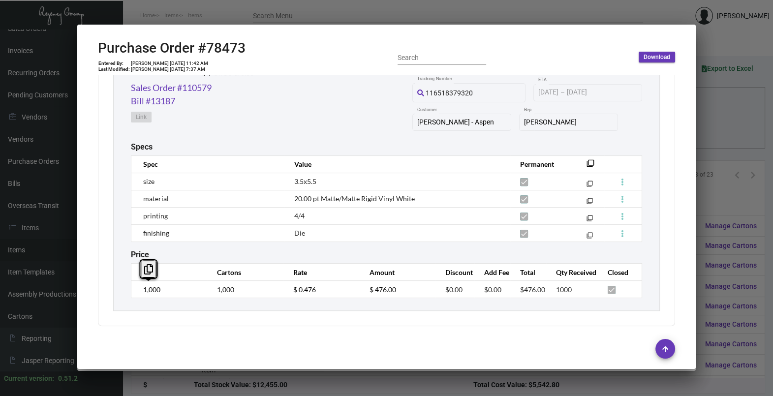
click at [133, 292] on td "1,000" at bounding box center [169, 289] width 76 height 17
click at [285, 294] on td "$ 0.476" at bounding box center [321, 289] width 76 height 17
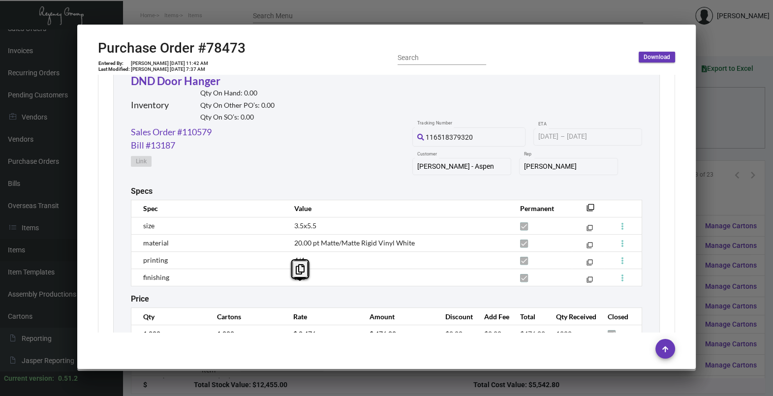
scroll to position [396, 0]
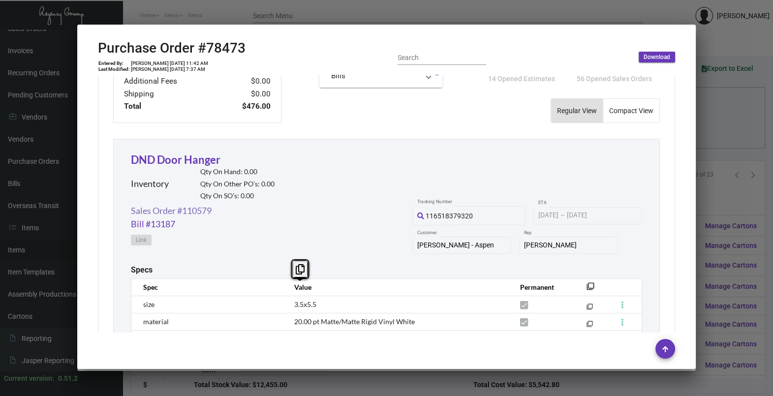
click at [194, 206] on link "Sales Order #110579" at bounding box center [171, 210] width 81 height 13
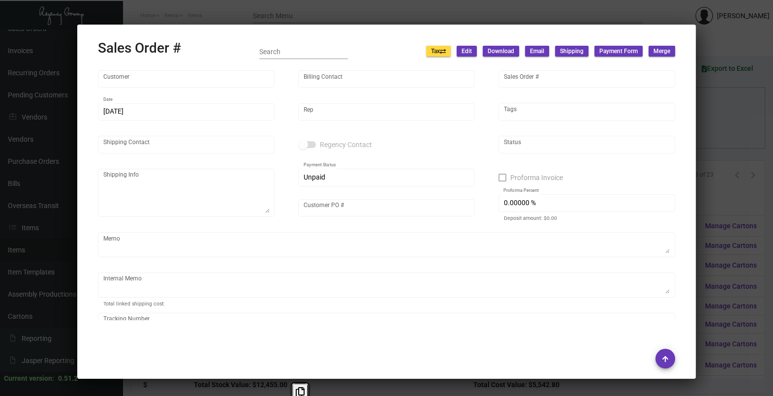
type input "[PERSON_NAME] - Aspen"
type input "[PERSON_NAME]"
type input "110579"
type input "[DATE]"
type input "[PERSON_NAME]"
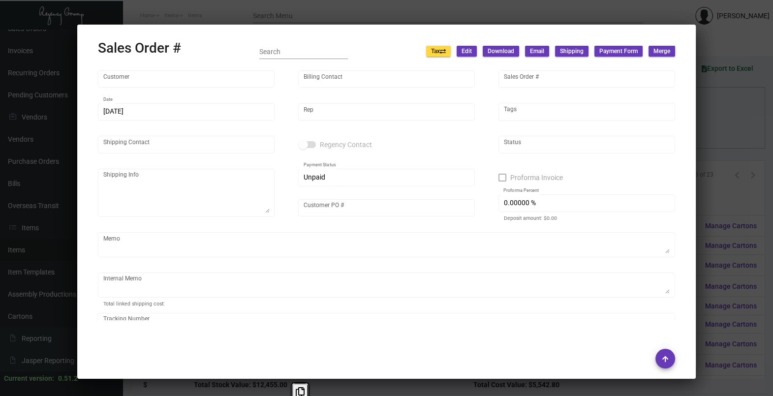
type input "[PERSON_NAME]"
type textarea "[PERSON_NAME] - Aspen [PERSON_NAME] [STREET_ADDRESS]"
type input "[PERSON_NAME]"
type input "United States Dollar $"
type input "$ 0.00"
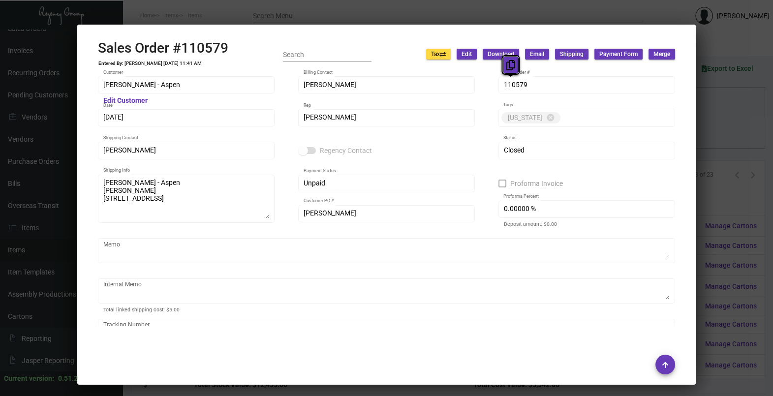
drag, startPoint x: 513, startPoint y: 81, endPoint x: 512, endPoint y: 68, distance: 12.8
click at [512, 68] on icon at bounding box center [510, 65] width 9 height 10
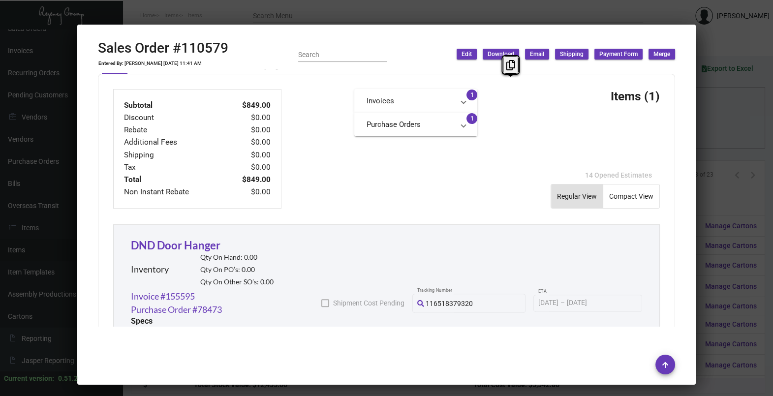
scroll to position [565, 0]
